Goal: Task Accomplishment & Management: Manage account settings

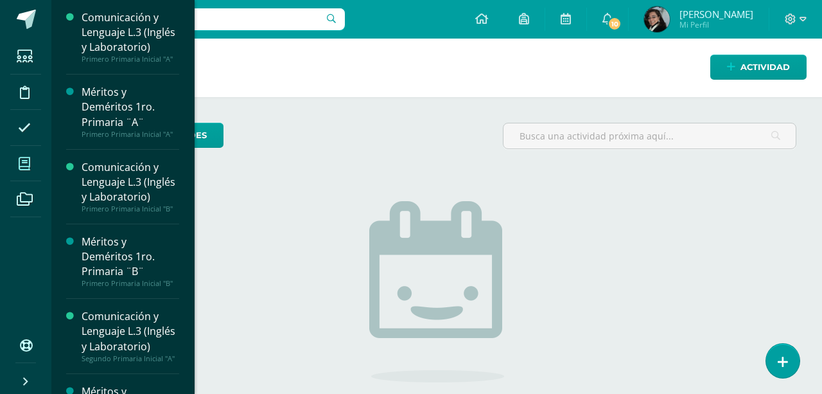
click at [17, 157] on span at bounding box center [24, 163] width 29 height 29
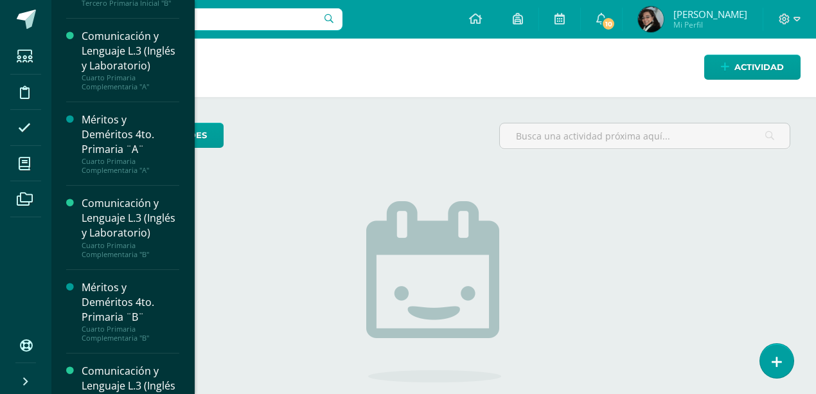
scroll to position [1133, 0]
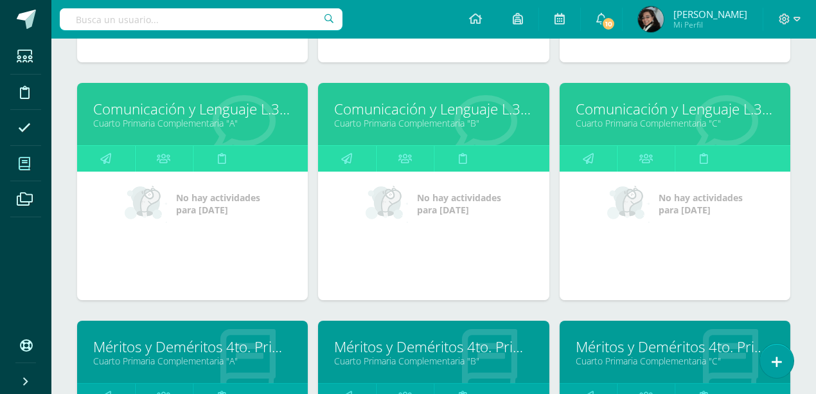
scroll to position [1278, 0]
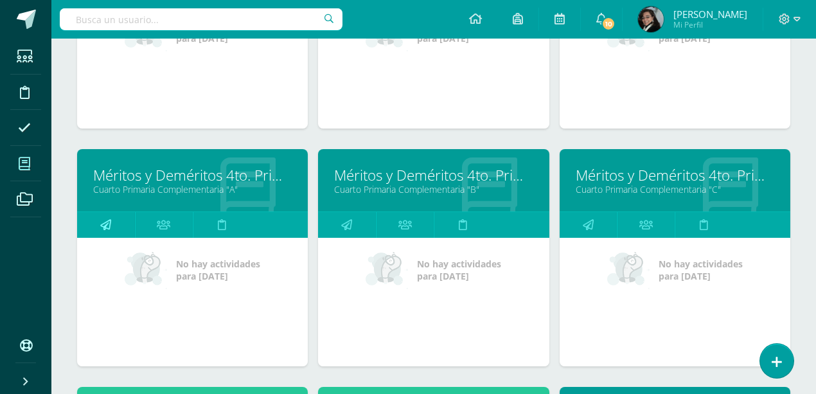
click at [108, 218] on icon at bounding box center [105, 224] width 11 height 25
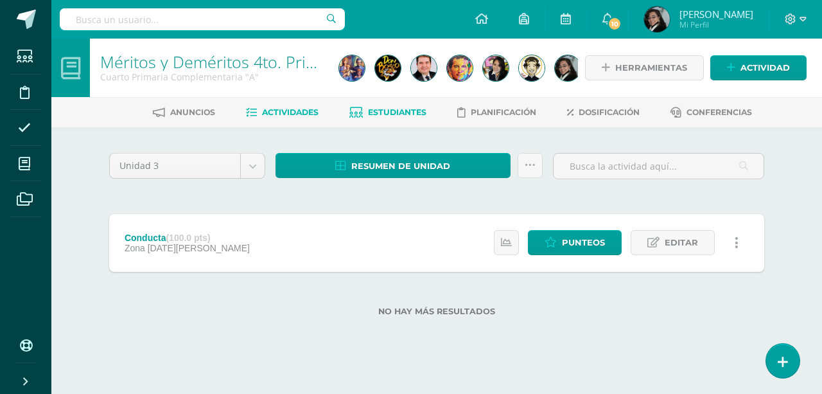
click at [403, 109] on span "Estudiantes" at bounding box center [397, 112] width 58 height 10
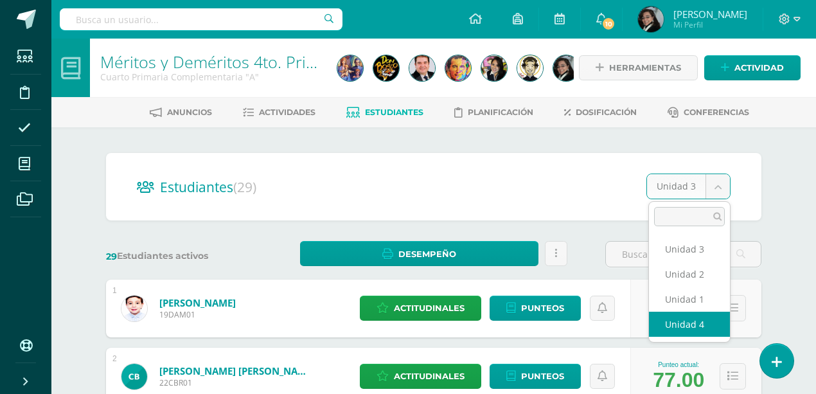
select select "/dashboard/teacher/section/3941/students/?unit=149491"
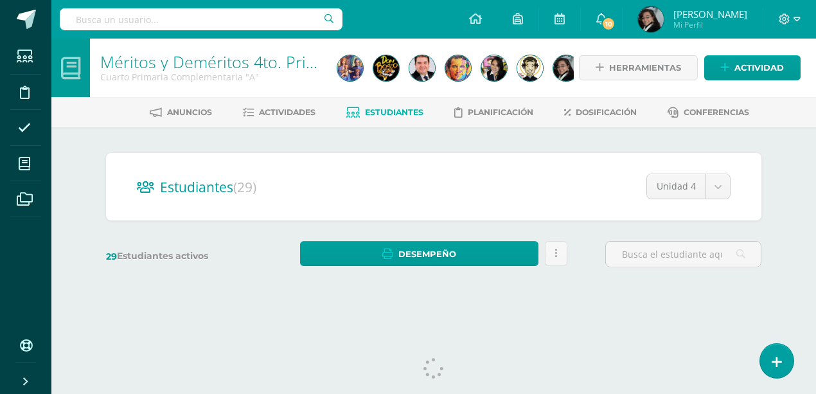
click at [397, 112] on span "Estudiantes" at bounding box center [394, 112] width 58 height 10
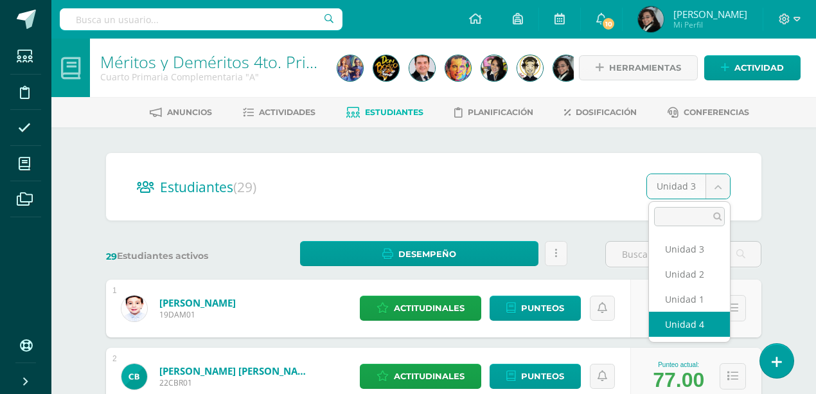
select select "/dashboard/teacher/section/3941/students/?unit=149491"
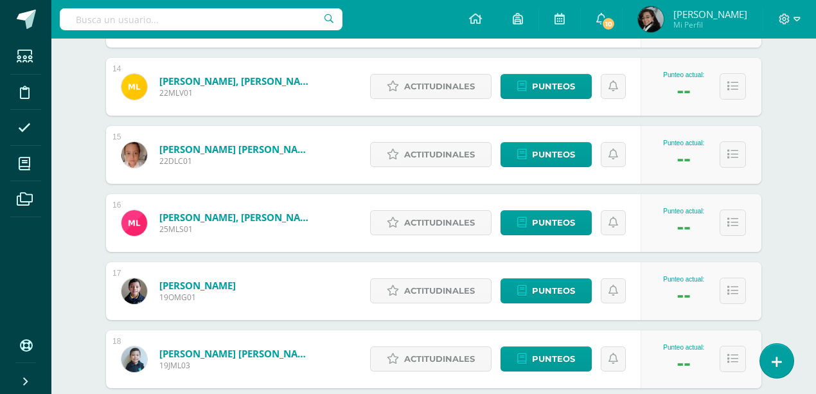
scroll to position [1063, 0]
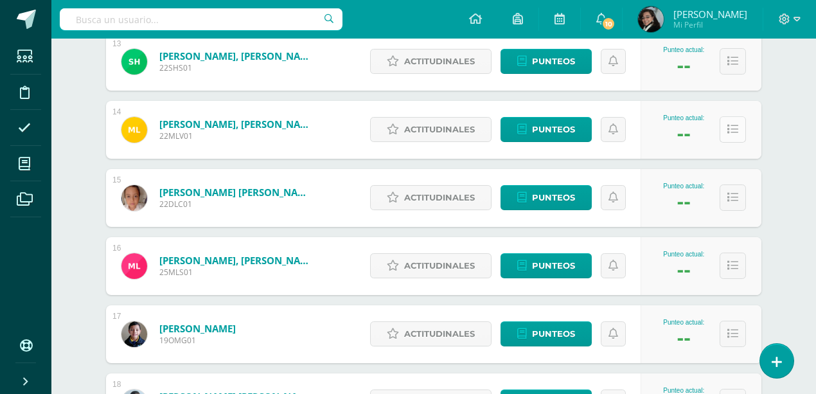
click at [727, 126] on icon at bounding box center [732, 129] width 11 height 11
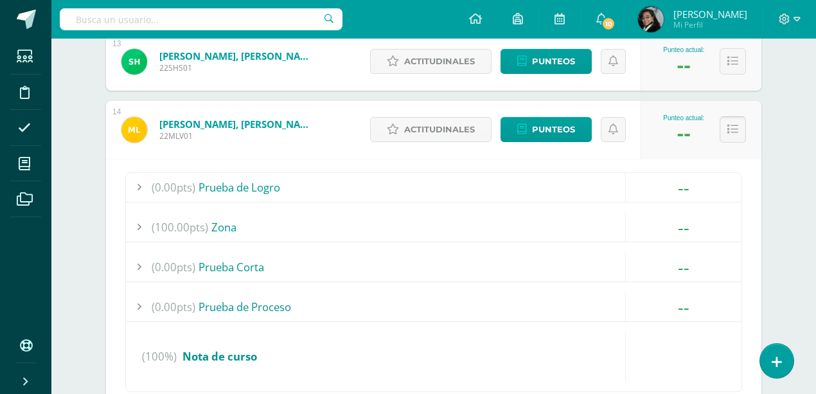
click at [733, 124] on icon at bounding box center [732, 129] width 11 height 11
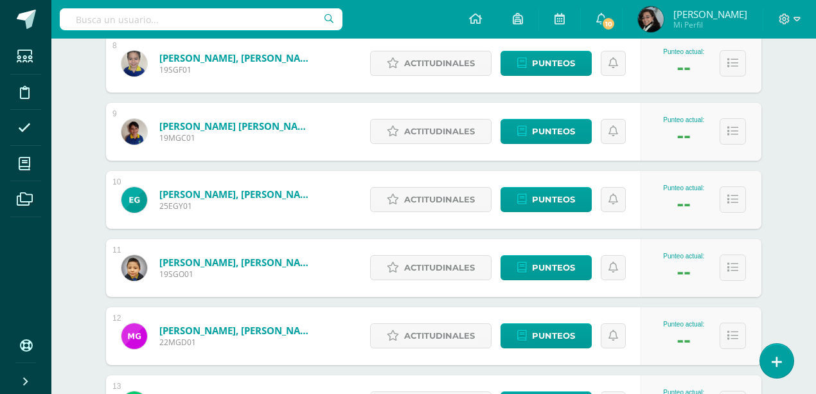
scroll to position [464, 0]
